Goal: Information Seeking & Learning: Find specific fact

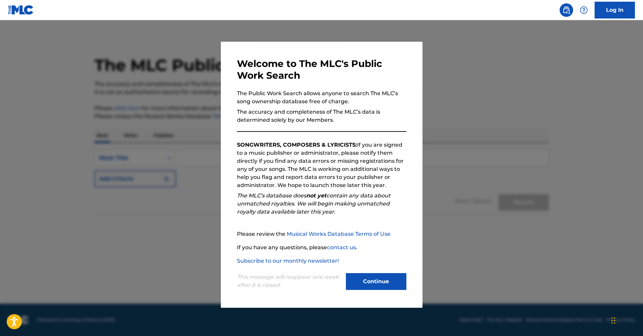
click at [365, 281] on button "Continue" at bounding box center [376, 281] width 61 height 17
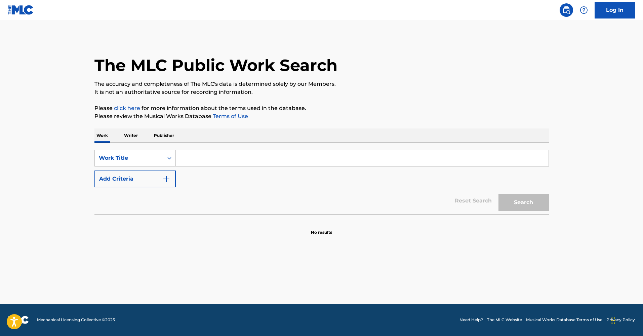
click at [186, 156] on input "Search Form" at bounding box center [362, 158] width 373 height 16
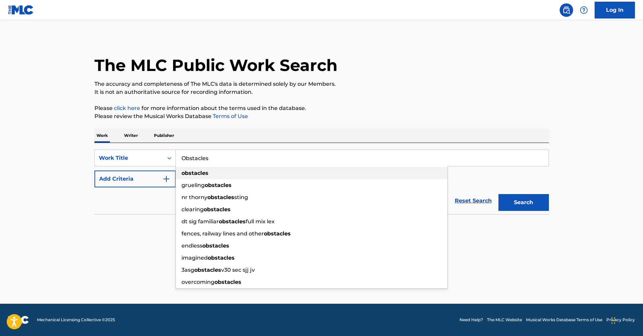
type input "Obstacles"
click at [205, 174] on strong "obstacles" at bounding box center [195, 173] width 27 height 6
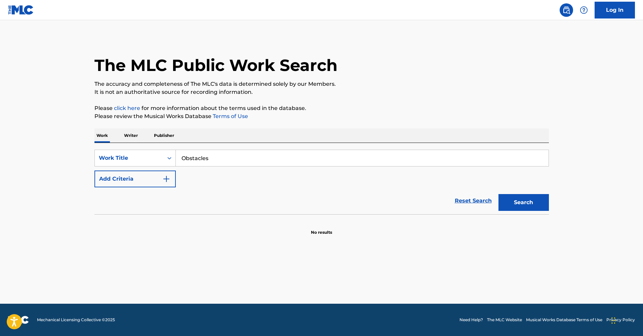
click at [169, 180] on img "Search Form" at bounding box center [166, 179] width 8 height 8
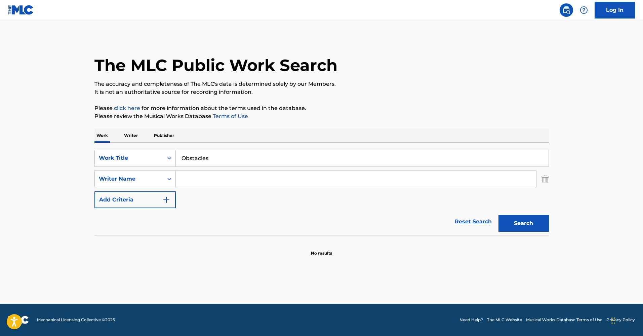
click at [199, 178] on input "Search Form" at bounding box center [356, 179] width 360 height 16
type input "[PERSON_NAME]"
click at [533, 225] on button "Search" at bounding box center [524, 223] width 50 height 17
click at [166, 200] on img "Search Form" at bounding box center [166, 200] width 8 height 8
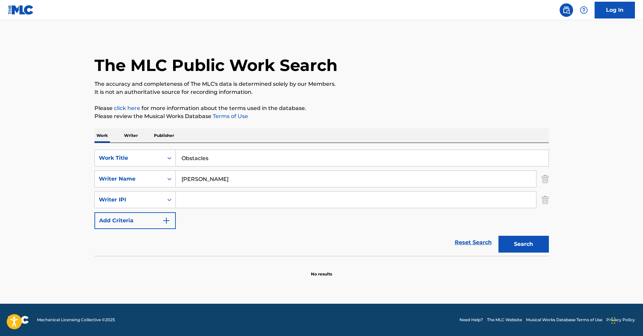
click at [547, 201] on img "Search Form" at bounding box center [545, 199] width 7 height 17
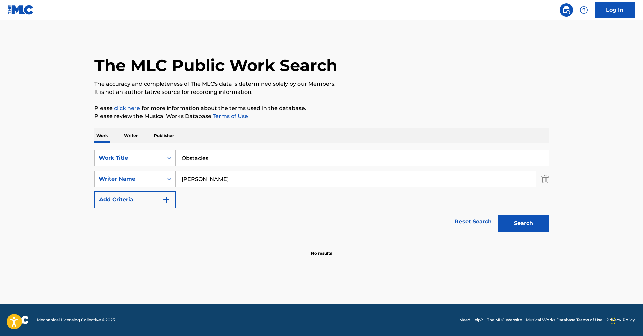
click at [164, 200] on img "Search Form" at bounding box center [166, 200] width 8 height 8
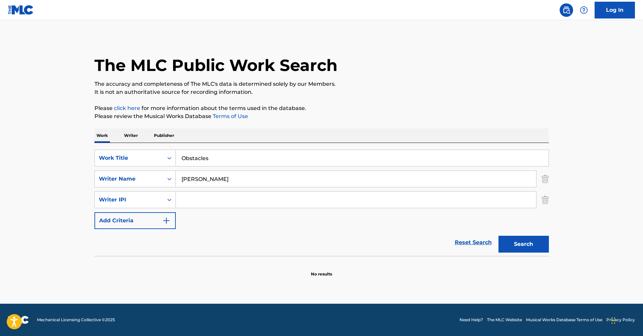
click at [169, 219] on img "Search Form" at bounding box center [166, 220] width 8 height 8
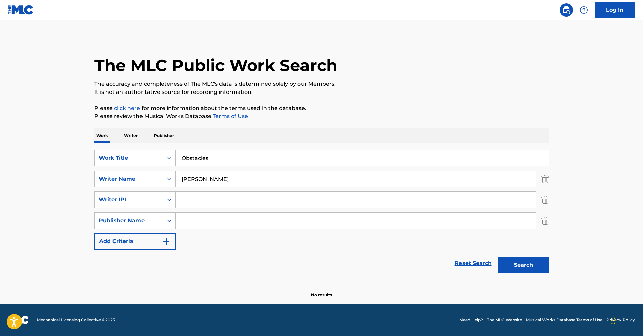
click at [545, 200] on img "Search Form" at bounding box center [545, 199] width 7 height 17
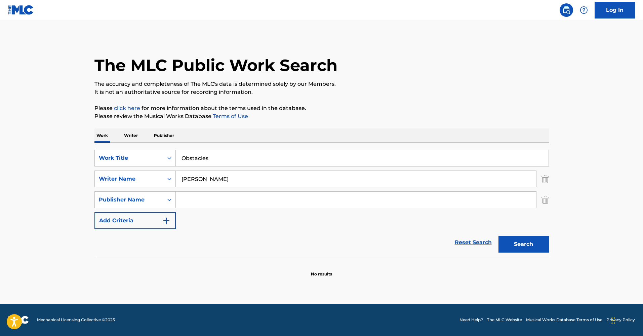
click at [127, 136] on p "Writer" at bounding box center [131, 135] width 18 height 14
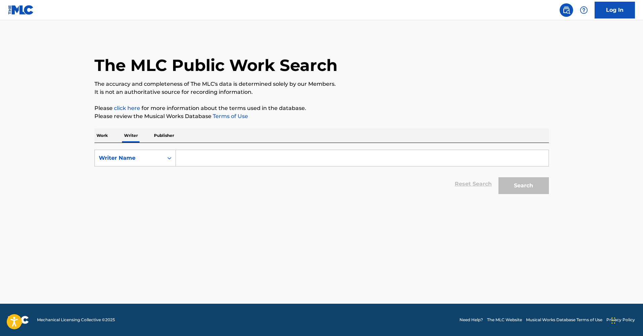
click at [183, 152] on input "Search Form" at bounding box center [362, 158] width 373 height 16
type input "syd matters"
click at [523, 186] on button "Search" at bounding box center [524, 185] width 50 height 17
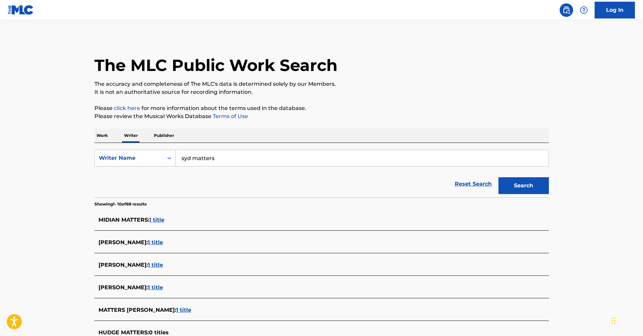
click at [105, 136] on p "Work" at bounding box center [101, 135] width 15 height 14
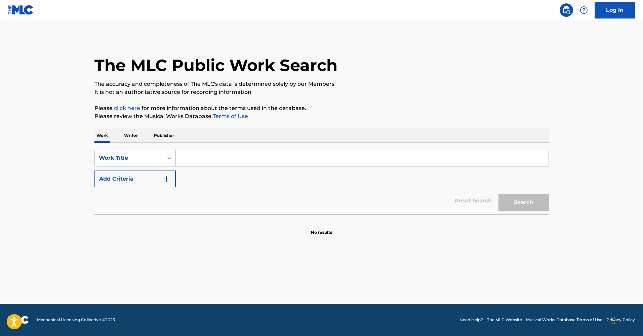
click at [186, 159] on input "Search Form" at bounding box center [362, 158] width 373 height 16
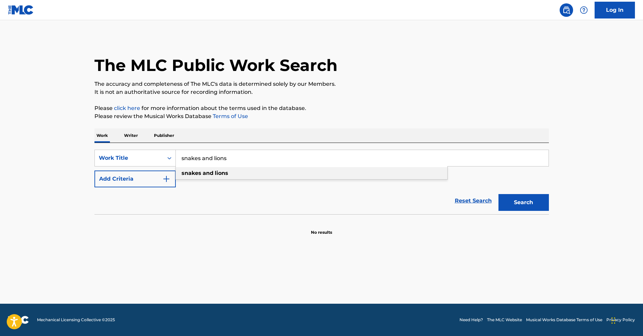
type input "snakes and lions"
click at [208, 176] on div "snakes and lions" at bounding box center [312, 173] width 272 height 12
click at [522, 203] on button "Search" at bounding box center [524, 202] width 50 height 17
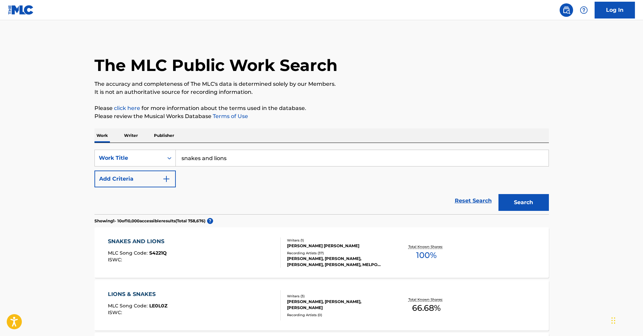
click at [168, 178] on img "Search Form" at bounding box center [166, 179] width 8 height 8
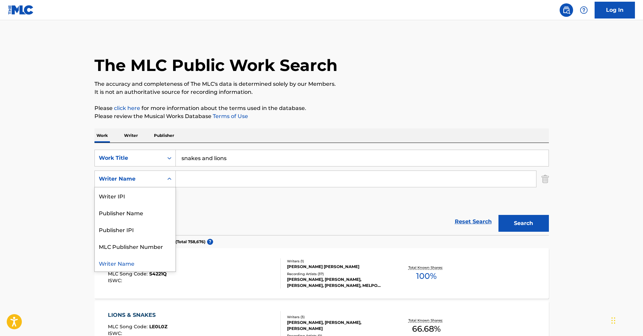
click at [168, 182] on icon "Search Form" at bounding box center [169, 178] width 7 height 7
click at [234, 206] on div "SearchWithCriteria79e9d4df-cfb4-4287-aa69-589d032bae96 Work Title snakes and li…" at bounding box center [321, 179] width 454 height 58
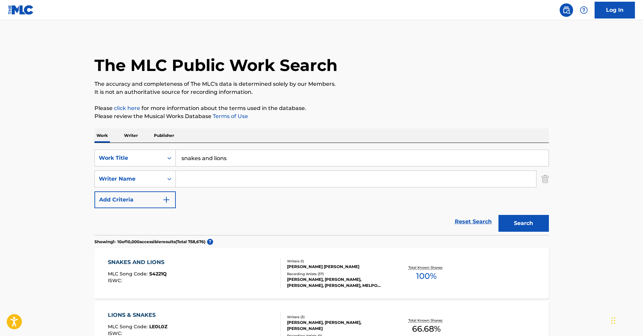
click at [528, 227] on button "Search" at bounding box center [524, 223] width 50 height 17
